Goal: Navigation & Orientation: Find specific page/section

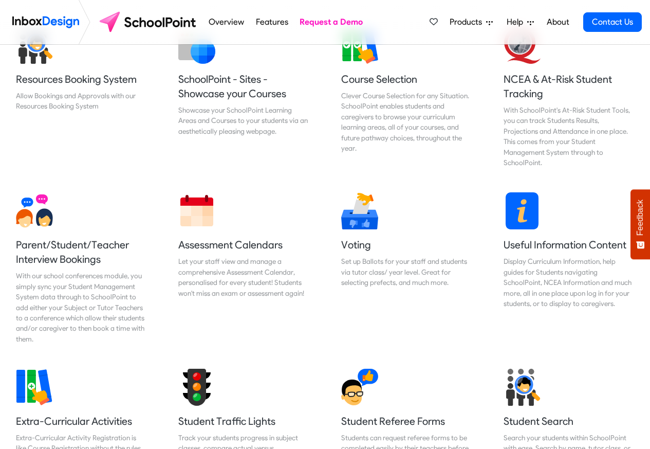
scroll to position [432, 0]
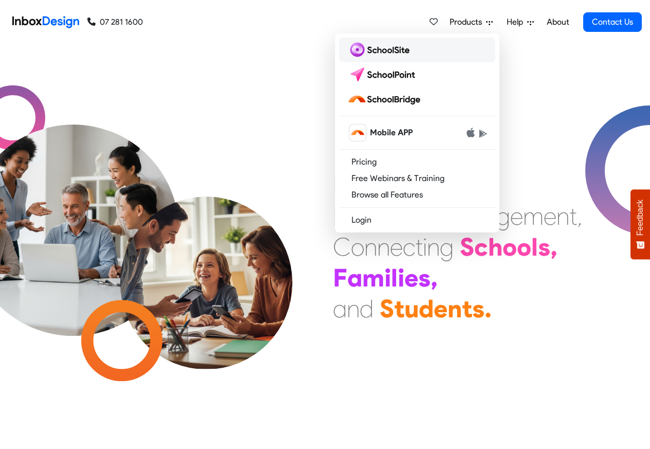
click at [369, 52] on img at bounding box center [380, 50] width 66 height 16
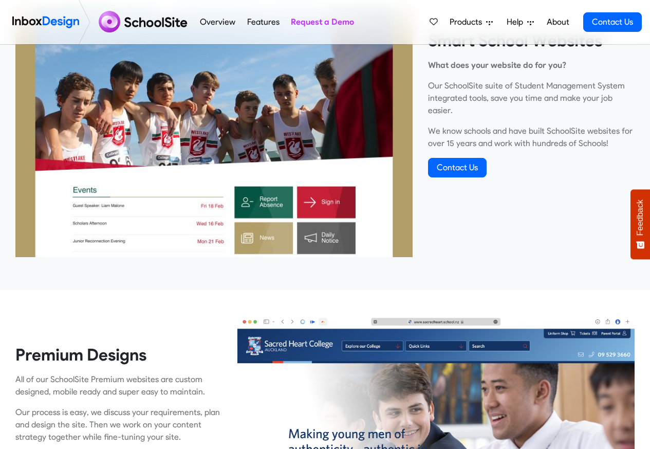
scroll to position [432, 0]
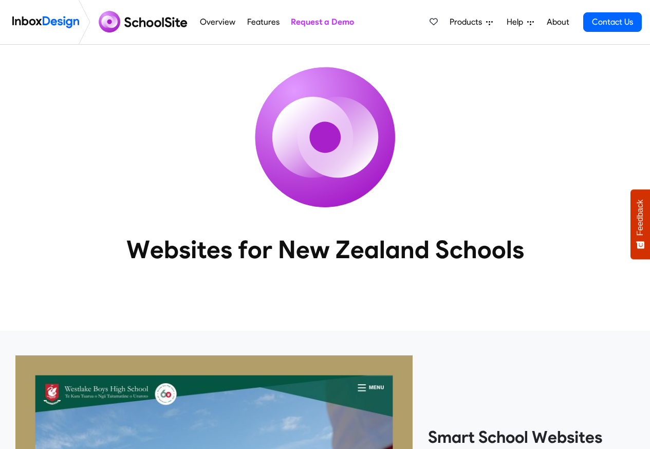
scroll to position [432, 0]
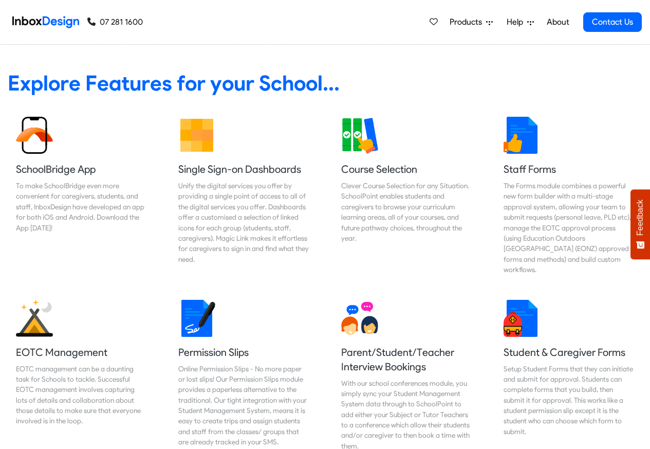
scroll to position [432, 0]
